Goal: Task Accomplishment & Management: Use online tool/utility

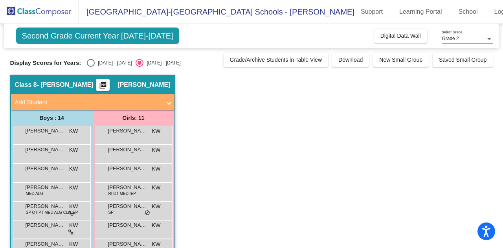
click at [30, 133] on span "[PERSON_NAME]" at bounding box center [45, 131] width 39 height 8
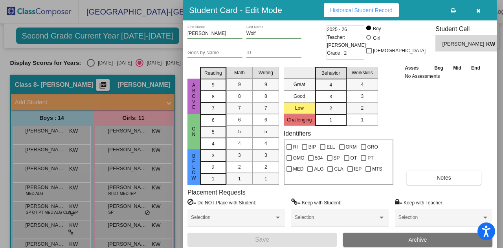
click at [478, 13] on icon "button" at bounding box center [478, 10] width 4 height 5
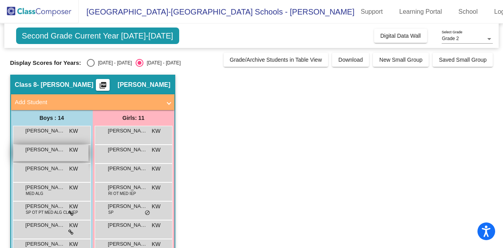
click at [32, 148] on span "[PERSON_NAME]" at bounding box center [45, 150] width 39 height 8
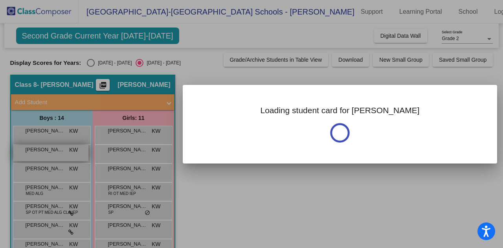
click at [32, 148] on div at bounding box center [251, 124] width 503 height 248
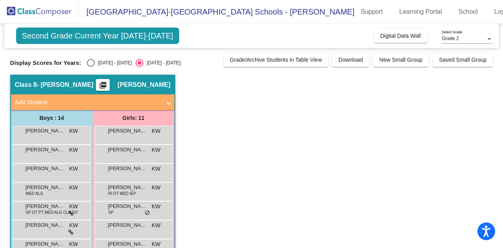
click at [45, 161] on div "[PERSON_NAME] KW lock do_not_disturb_alt" at bounding box center [52, 154] width 78 height 19
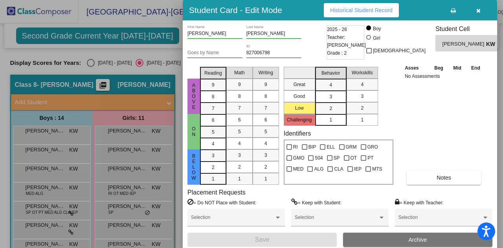
click at [481, 12] on button "button" at bounding box center [477, 10] width 25 height 14
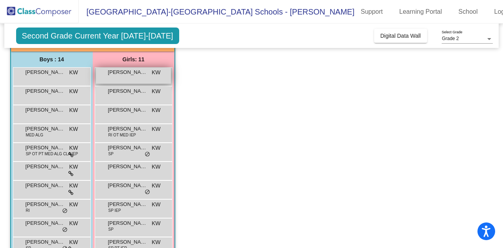
scroll to position [59, 0]
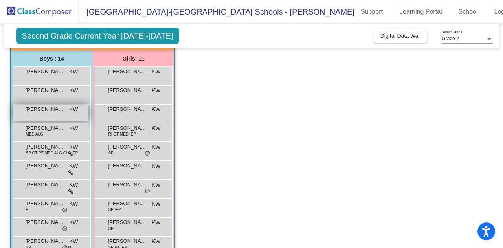
click at [40, 110] on span "[PERSON_NAME]" at bounding box center [45, 109] width 39 height 8
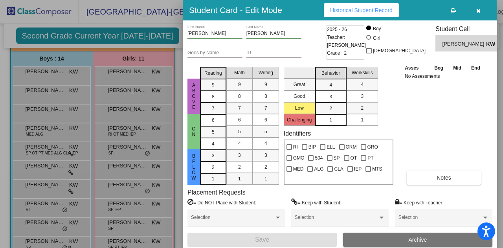
click at [475, 10] on button "button" at bounding box center [477, 10] width 25 height 14
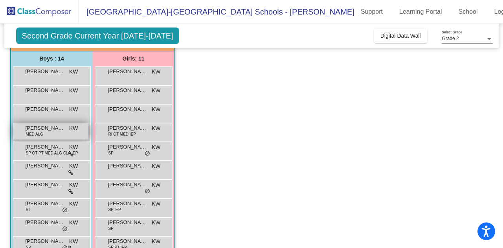
click at [45, 130] on span "[PERSON_NAME]" at bounding box center [45, 128] width 39 height 8
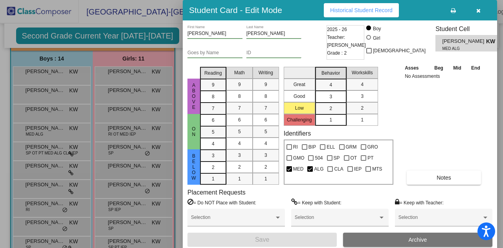
click at [478, 9] on icon "button" at bounding box center [478, 10] width 4 height 5
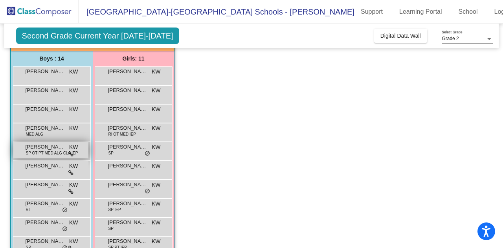
click at [49, 144] on span "[PERSON_NAME]" at bounding box center [45, 147] width 39 height 8
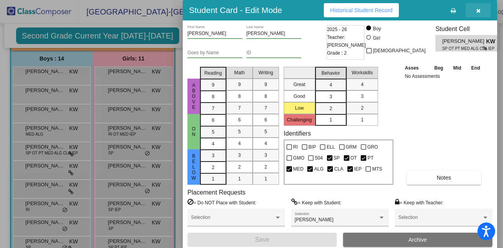
click at [479, 7] on span "button" at bounding box center [478, 10] width 4 height 6
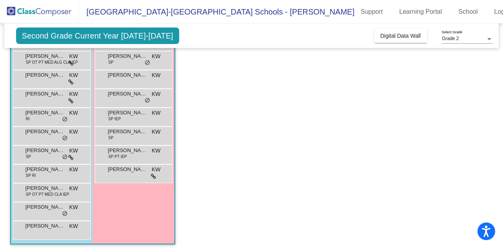
scroll to position [151, 0]
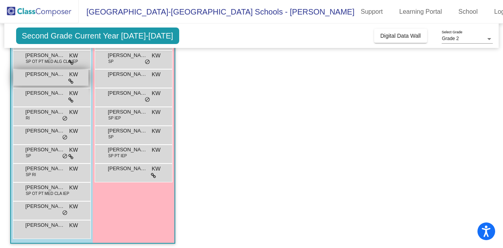
click at [37, 78] on div "[PERSON_NAME] lock do_not_disturb_alt" at bounding box center [50, 78] width 75 height 16
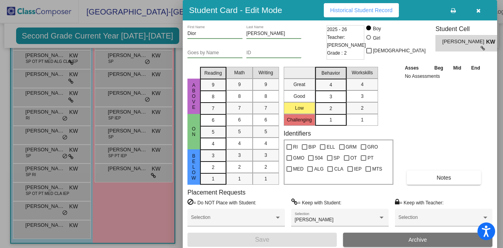
click at [478, 9] on icon "button" at bounding box center [478, 10] width 4 height 5
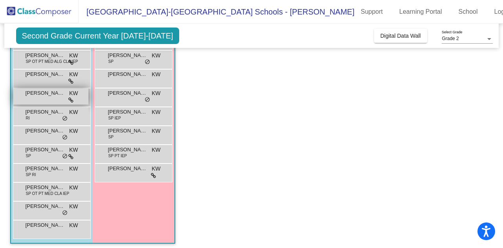
click at [38, 93] on span "[PERSON_NAME]" at bounding box center [45, 93] width 39 height 8
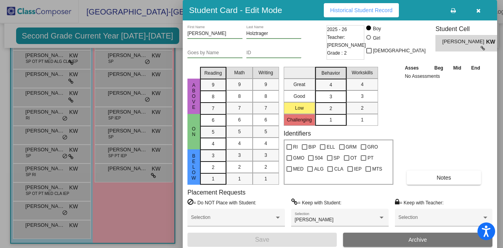
click at [478, 9] on icon "button" at bounding box center [478, 10] width 4 height 5
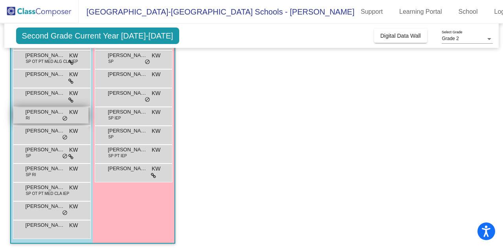
click at [26, 115] on span "RI" at bounding box center [28, 118] width 4 height 6
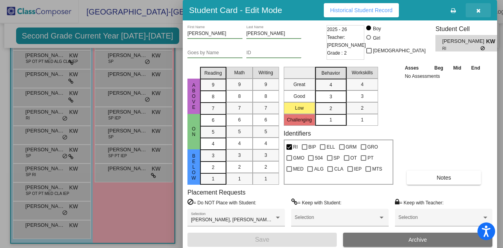
click at [480, 12] on icon "button" at bounding box center [478, 10] width 4 height 5
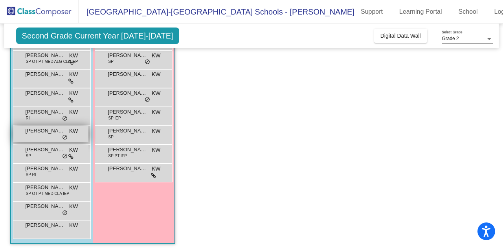
click at [34, 131] on span "[PERSON_NAME]" at bounding box center [45, 131] width 39 height 8
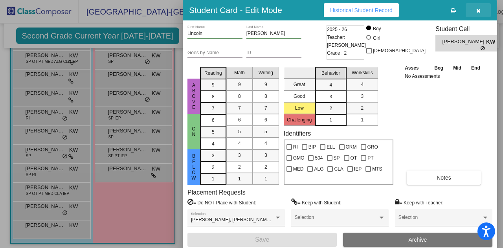
click at [476, 7] on span "button" at bounding box center [478, 10] width 4 height 6
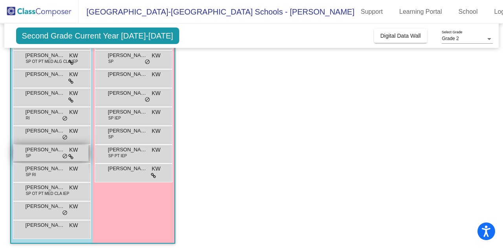
click at [27, 155] on span "SP" at bounding box center [28, 156] width 5 height 6
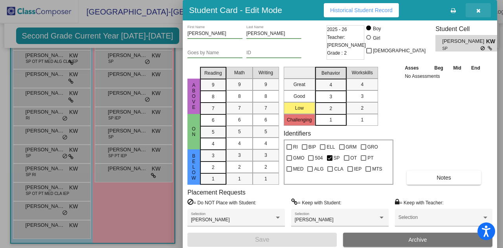
click at [475, 10] on button "button" at bounding box center [477, 10] width 25 height 14
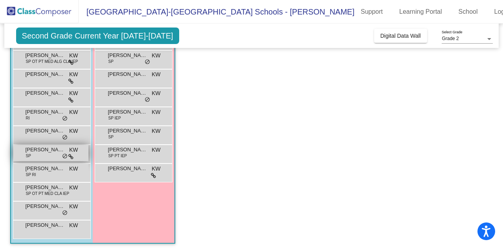
click at [39, 152] on span "[PERSON_NAME]" at bounding box center [45, 150] width 39 height 8
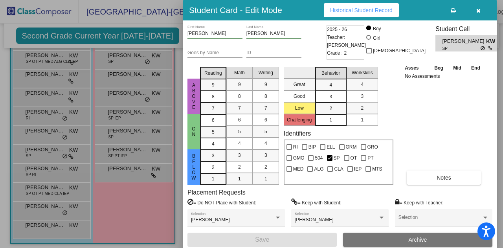
click at [479, 12] on icon "button" at bounding box center [478, 10] width 4 height 5
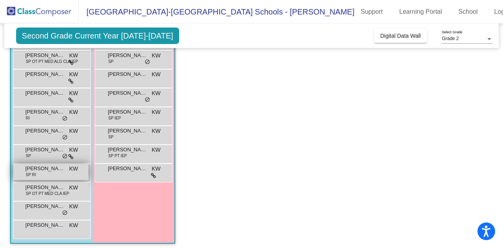
click at [52, 166] on span "[PERSON_NAME]" at bounding box center [45, 169] width 39 height 8
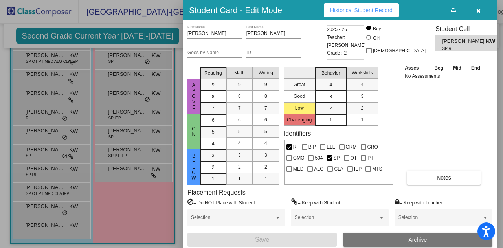
click at [480, 10] on icon "button" at bounding box center [478, 10] width 4 height 5
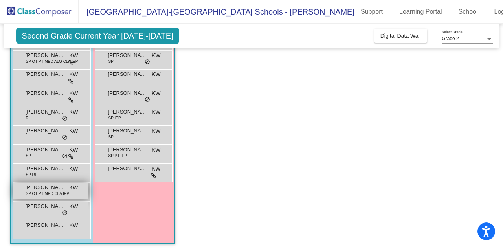
click at [40, 194] on span "SP OT PT MED CLA IEP" at bounding box center [48, 193] width 44 height 6
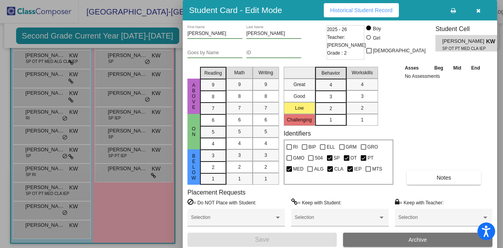
click at [481, 10] on button "button" at bounding box center [477, 10] width 25 height 14
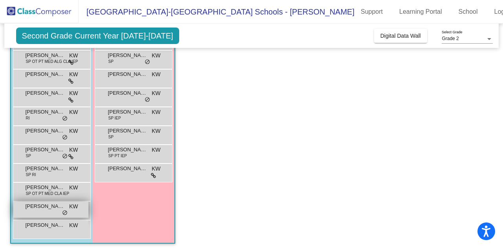
click at [36, 211] on div "[PERSON_NAME] [PERSON_NAME] lock do_not_disturb_alt" at bounding box center [50, 209] width 75 height 16
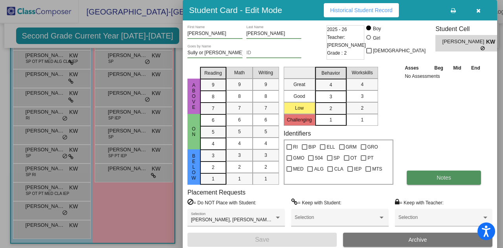
click at [443, 175] on span "Notes" at bounding box center [443, 177] width 15 height 6
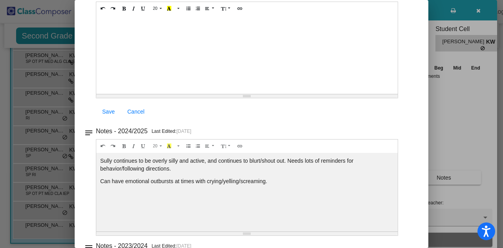
scroll to position [71, 0]
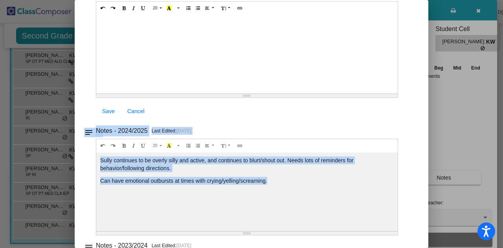
drag, startPoint x: 342, startPoint y: 194, endPoint x: 386, endPoint y: 42, distance: 157.8
click at [386, 42] on div "notes Notes - 2025/2026 Current Year Last Edited: [DATE] 20 8 9 10 11 12 14 18 …" at bounding box center [251, 166] width 335 height 367
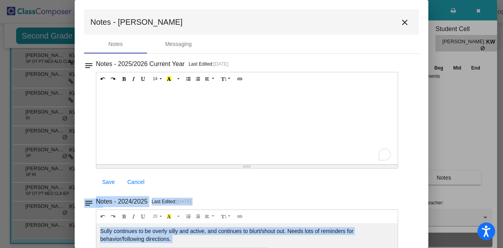
click at [403, 27] on button "close" at bounding box center [405, 22] width 16 height 16
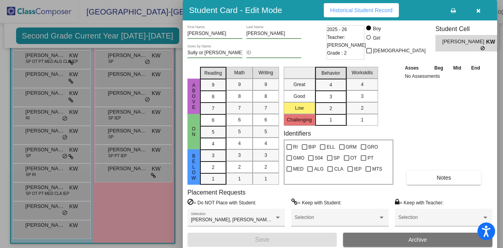
click at [478, 11] on icon "button" at bounding box center [478, 10] width 4 height 5
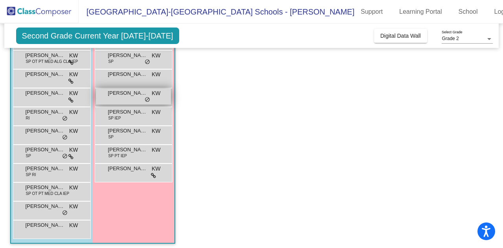
scroll to position [154, 0]
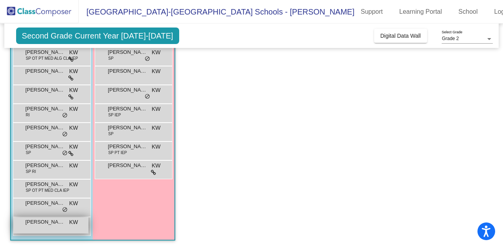
click at [53, 222] on span "[PERSON_NAME]" at bounding box center [45, 222] width 39 height 8
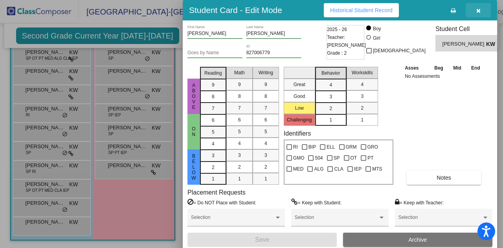
click at [478, 7] on span "button" at bounding box center [478, 10] width 4 height 6
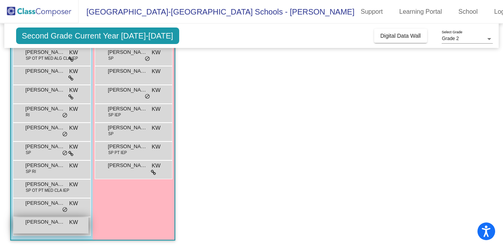
click at [64, 225] on div "[PERSON_NAME] KW lock do_not_disturb_alt" at bounding box center [50, 225] width 75 height 16
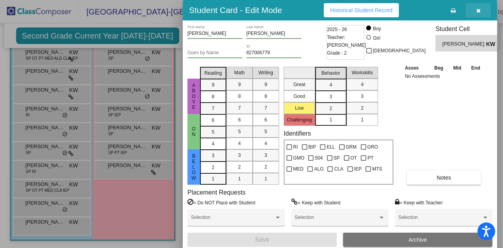
click at [477, 11] on icon "button" at bounding box center [478, 10] width 4 height 5
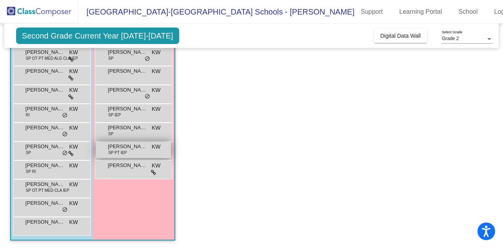
scroll to position [0, 0]
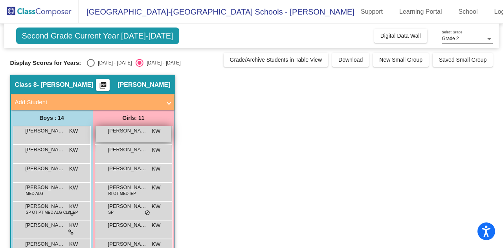
click at [117, 132] on span "[PERSON_NAME]" at bounding box center [127, 131] width 39 height 8
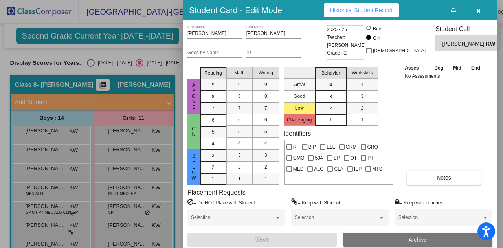
click at [478, 12] on icon "button" at bounding box center [478, 10] width 4 height 5
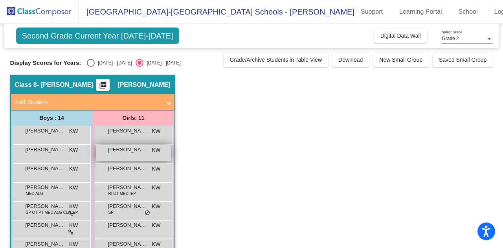
click at [126, 155] on div "[PERSON_NAME] KW lock do_not_disturb_alt" at bounding box center [133, 153] width 75 height 16
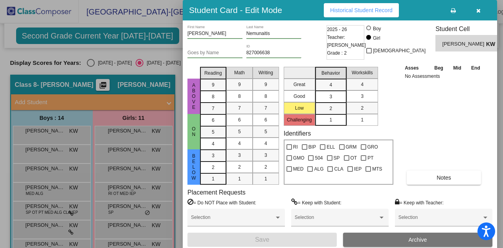
click at [482, 5] on button "button" at bounding box center [477, 10] width 25 height 14
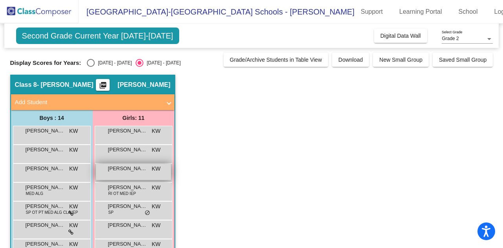
click at [130, 167] on span "[PERSON_NAME]" at bounding box center [127, 169] width 39 height 8
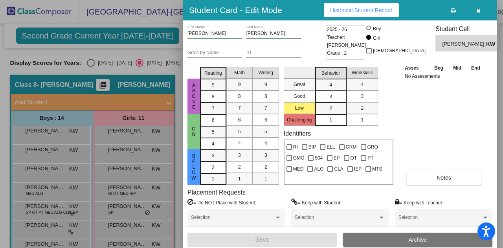
click at [475, 10] on button "button" at bounding box center [477, 10] width 25 height 14
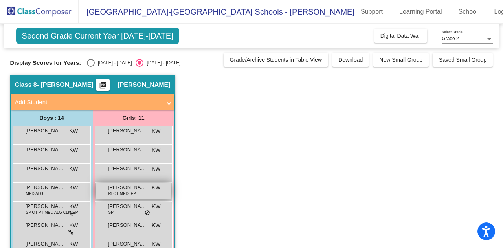
click at [132, 193] on span "RI OT MED IEP" at bounding box center [121, 193] width 27 height 6
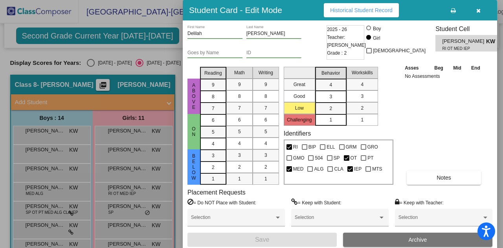
click at [476, 7] on span "button" at bounding box center [478, 10] width 4 height 6
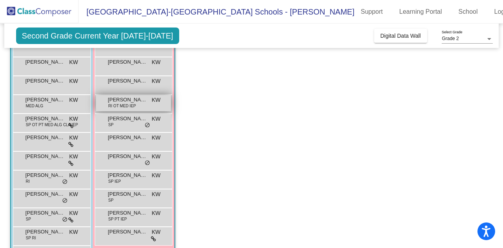
scroll to position [95, 0]
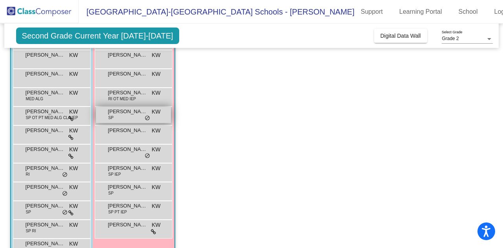
click at [121, 117] on div "[PERSON_NAME] SP KW lock do_not_disturb_alt" at bounding box center [133, 115] width 75 height 16
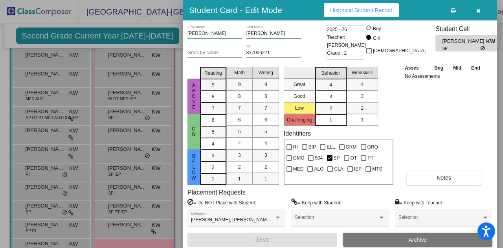
click at [474, 6] on button "button" at bounding box center [477, 10] width 25 height 14
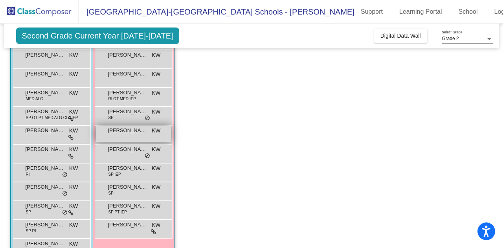
click at [108, 134] on div "[PERSON_NAME] KW lock do_not_disturb_alt" at bounding box center [133, 134] width 75 height 16
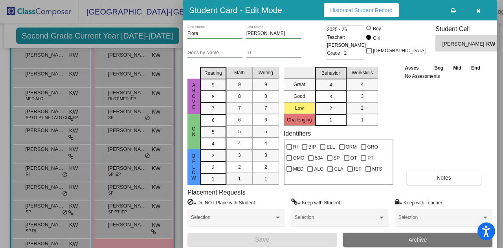
click at [481, 5] on button "button" at bounding box center [477, 10] width 25 height 14
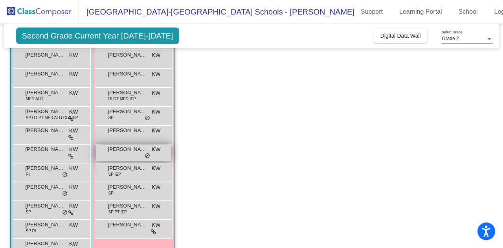
click at [120, 150] on span "[PERSON_NAME]" at bounding box center [127, 149] width 39 height 8
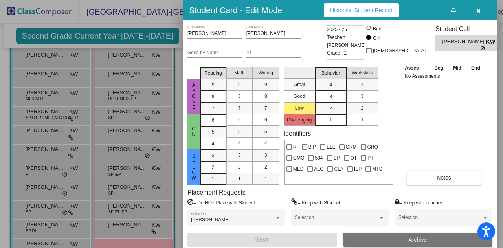
click at [481, 7] on button "button" at bounding box center [477, 10] width 25 height 14
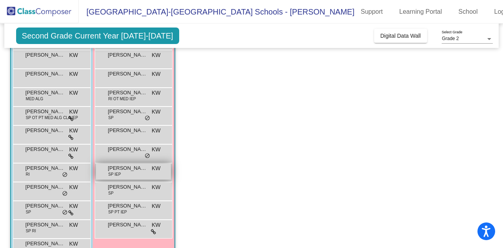
click at [114, 172] on span "SP IEP" at bounding box center [114, 174] width 13 height 6
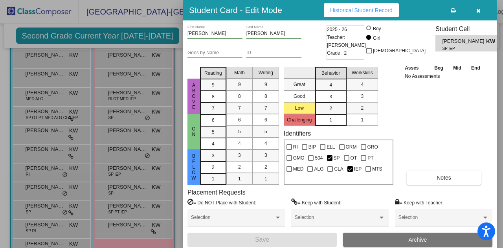
click at [473, 11] on button "button" at bounding box center [477, 10] width 25 height 14
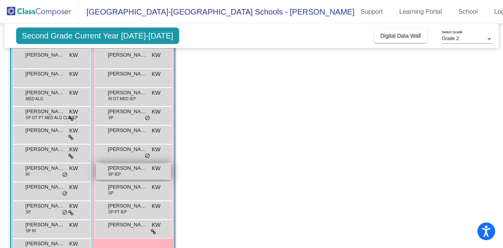
click at [120, 174] on span "SP IEP" at bounding box center [114, 174] width 13 height 6
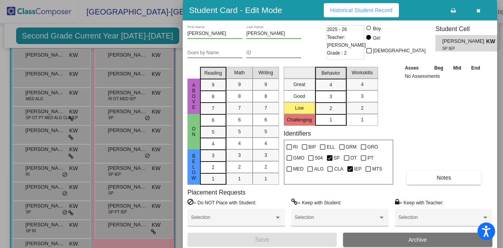
click at [478, 11] on icon "button" at bounding box center [478, 10] width 4 height 5
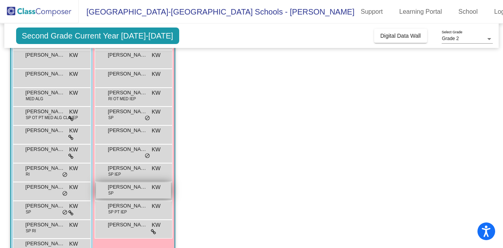
click at [130, 188] on span "[PERSON_NAME]" at bounding box center [127, 187] width 39 height 8
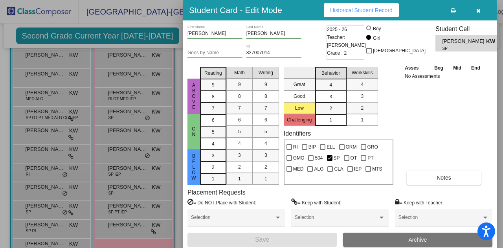
click at [475, 7] on button "button" at bounding box center [477, 10] width 25 height 14
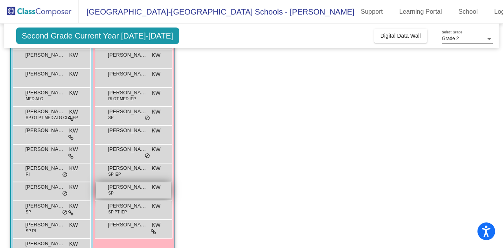
click at [118, 186] on span "[PERSON_NAME]" at bounding box center [127, 187] width 39 height 8
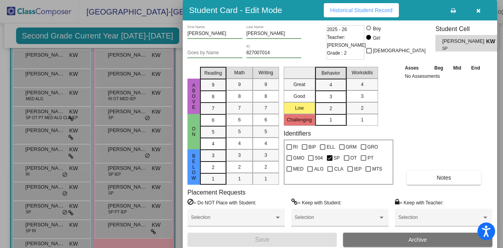
click at [480, 9] on button "button" at bounding box center [477, 10] width 25 height 14
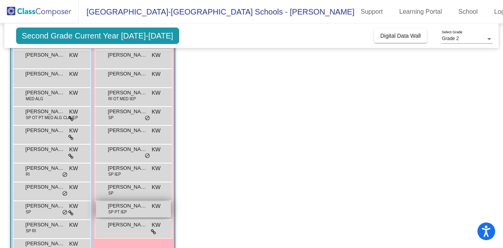
click at [118, 203] on span "[PERSON_NAME]" at bounding box center [127, 206] width 39 height 8
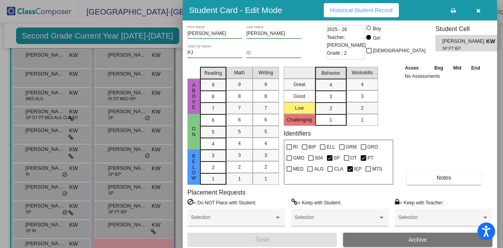
click at [476, 9] on icon "button" at bounding box center [478, 10] width 4 height 5
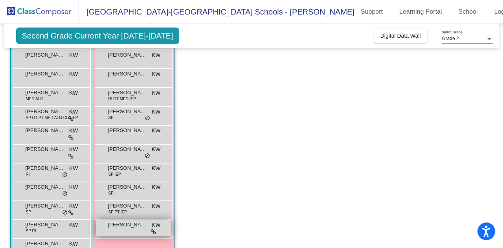
click at [119, 229] on div "[PERSON_NAME] lock do_not_disturb_alt" at bounding box center [133, 228] width 75 height 16
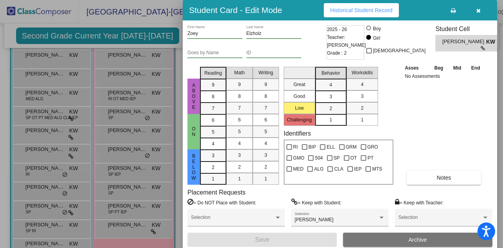
click at [476, 10] on icon "button" at bounding box center [478, 10] width 4 height 5
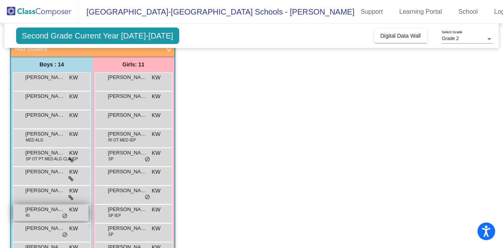
scroll to position [53, 0]
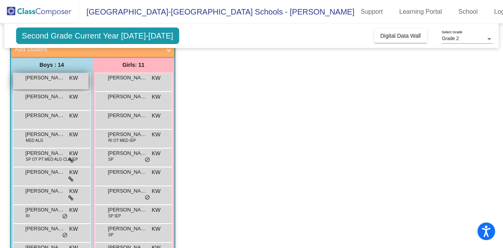
click at [38, 74] on span "[PERSON_NAME]" at bounding box center [45, 78] width 39 height 8
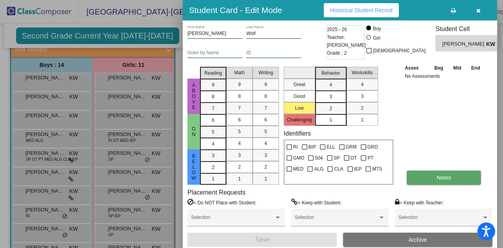
click at [431, 174] on button "Notes" at bounding box center [444, 177] width 74 height 14
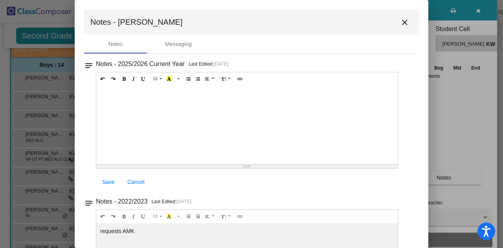
click at [401, 22] on mat-icon "close" at bounding box center [404, 22] width 9 height 9
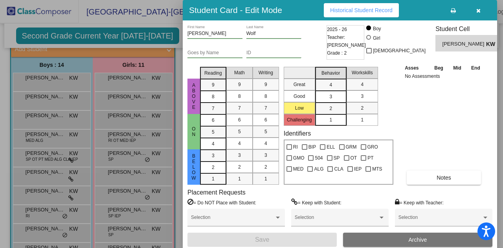
click at [345, 11] on span "Historical Student Record" at bounding box center [361, 10] width 62 height 6
click at [480, 10] on button "button" at bounding box center [477, 10] width 25 height 14
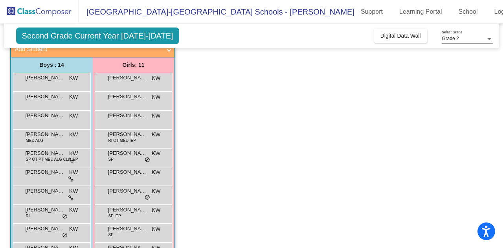
click at [144, 35] on span "Second Grade Current Year [DATE]-[DATE]" at bounding box center [97, 35] width 163 height 16
click at [384, 34] on span "Digital Data Wall" at bounding box center [400, 36] width 40 height 6
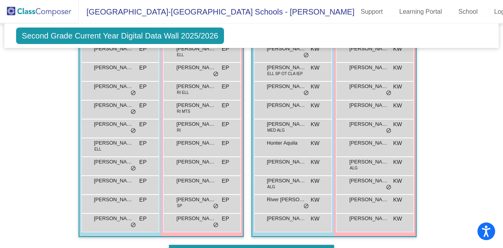
scroll to position [1526, 0]
click at [384, 36] on div "Second Grade Current Year Digital Data Wall 2025/2026 Add, Move, or Retain Stud…" at bounding box center [251, 36] width 495 height 24
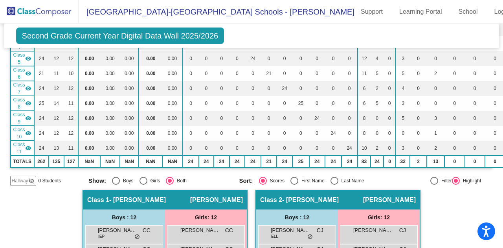
scroll to position [0, 0]
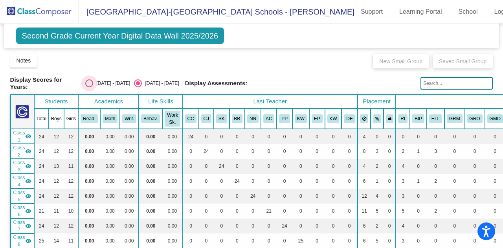
click at [90, 80] on div "Select an option" at bounding box center [89, 83] width 8 height 8
click at [89, 87] on input "[DATE] - [DATE]" at bounding box center [89, 87] width 0 height 0
radio input "true"
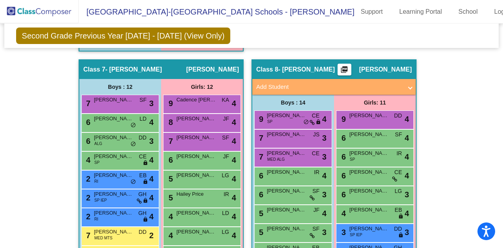
scroll to position [1096, 0]
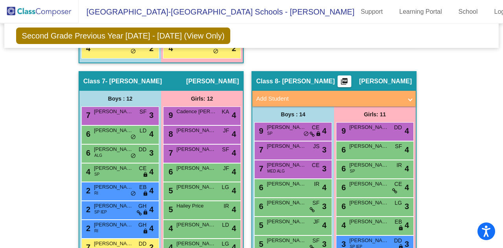
click at [349, 77] on mat-icon "picture_as_pdf" at bounding box center [343, 82] width 9 height 11
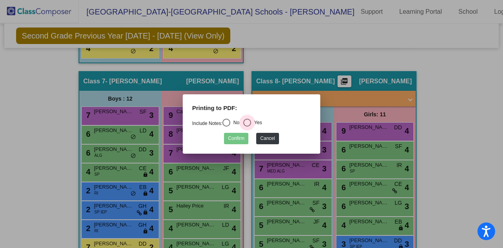
click at [248, 122] on div "Select an option" at bounding box center [247, 123] width 8 height 8
click at [247, 126] on input "Yes" at bounding box center [247, 126] width 0 height 0
radio input "true"
click at [238, 137] on button "Confirm" at bounding box center [236, 138] width 24 height 11
